Goal: Information Seeking & Learning: Learn about a topic

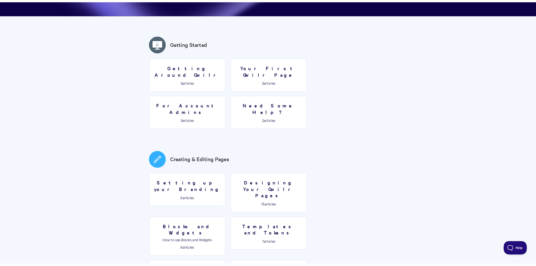
scroll to position [109, 0]
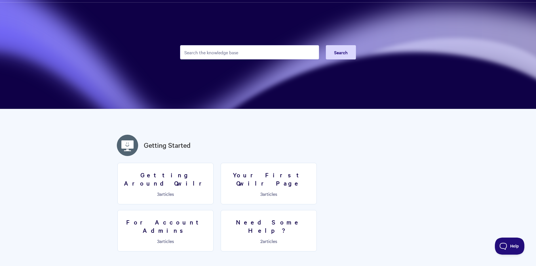
scroll to position [0, 0]
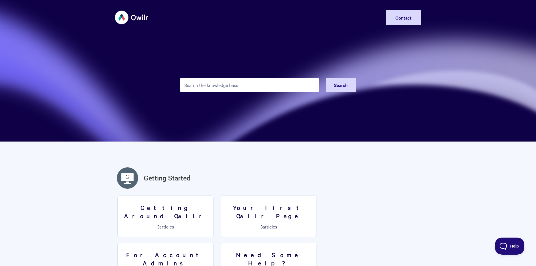
click at [243, 85] on input "Search the knowledge base" at bounding box center [249, 85] width 139 height 14
type input "graphic"
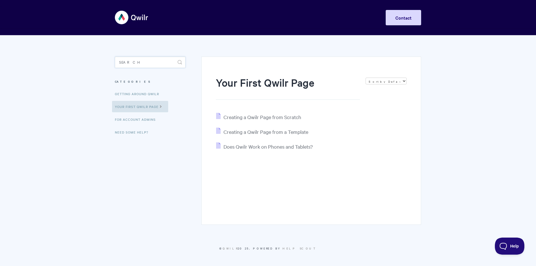
click at [137, 57] on input "Search" at bounding box center [150, 61] width 71 height 11
type input "graphic"
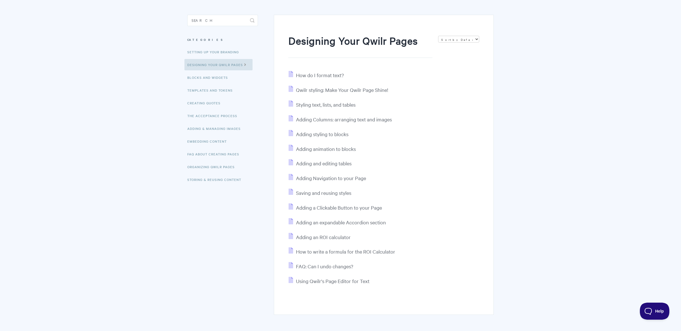
scroll to position [43, 0]
click at [353, 117] on span "Adding Columns: arranging text and images" at bounding box center [344, 118] width 96 height 7
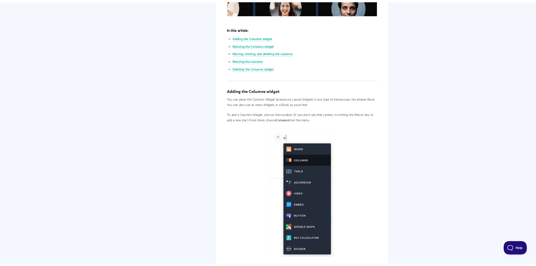
scroll to position [284, 0]
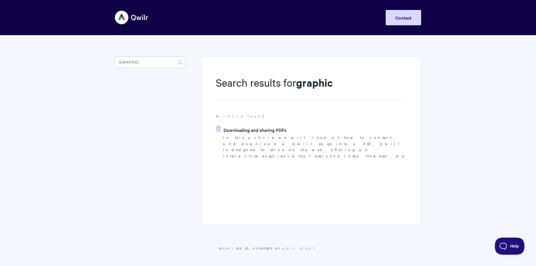
click at [143, 61] on input "graphic" at bounding box center [150, 61] width 71 height 11
type input "feedback"
click at [180, 61] on icon "submit" at bounding box center [180, 62] width 5 height 5
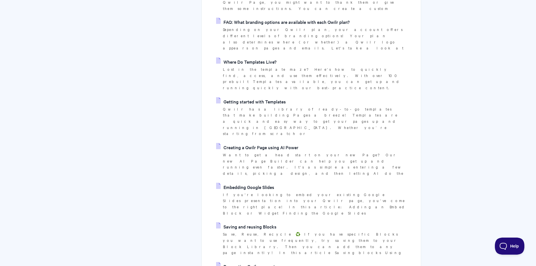
scroll to position [240, 0]
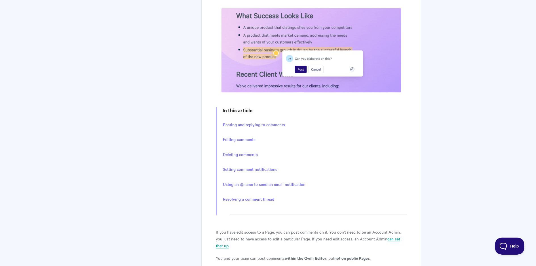
scroll to position [218, 0]
